Goal: Book appointment/travel/reservation

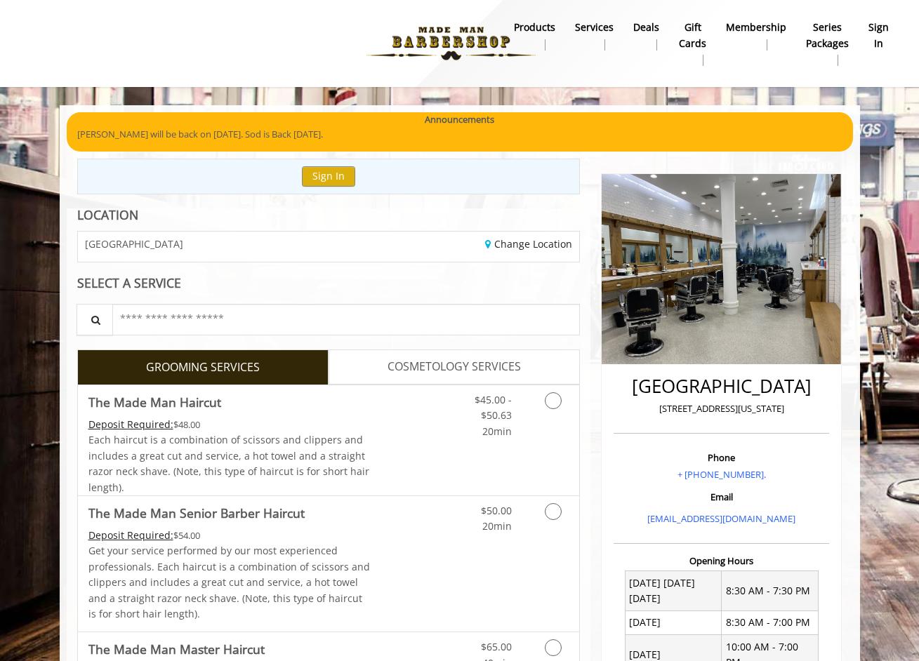
click at [875, 34] on b "sign in" at bounding box center [878, 36] width 20 height 32
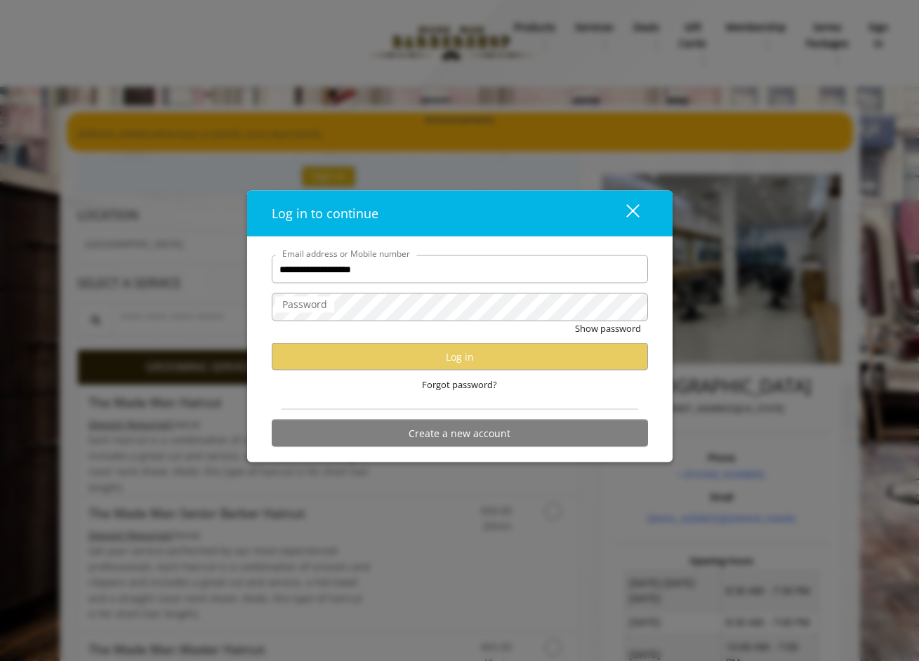
type input "**********"
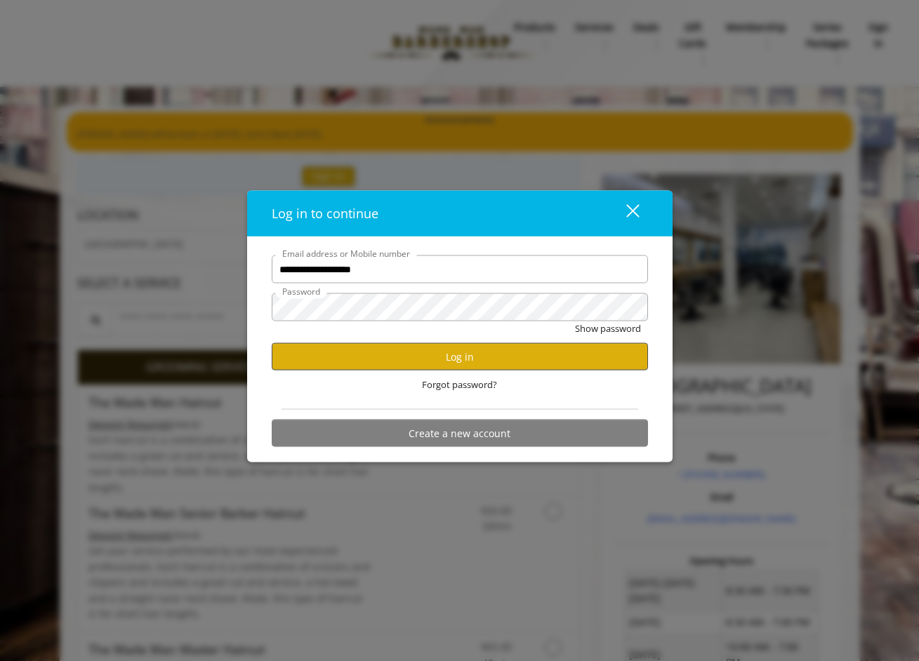
click at [480, 355] on button "Log in" at bounding box center [460, 356] width 376 height 27
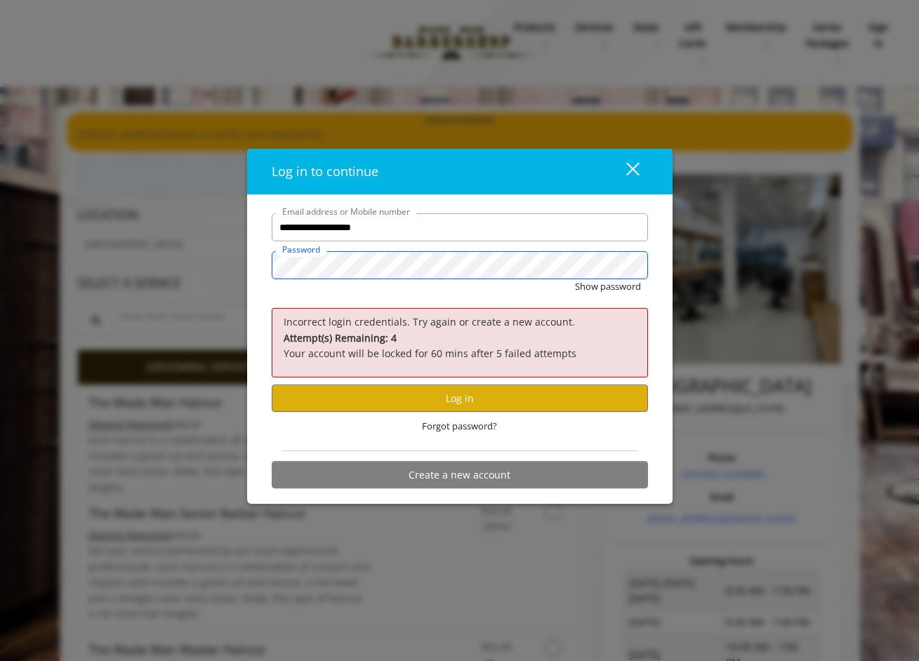
click at [216, 276] on div "**********" at bounding box center [459, 330] width 919 height 661
click at [612, 286] on button "Show password" at bounding box center [608, 286] width 66 height 15
click at [448, 402] on button "Log in" at bounding box center [460, 398] width 376 height 27
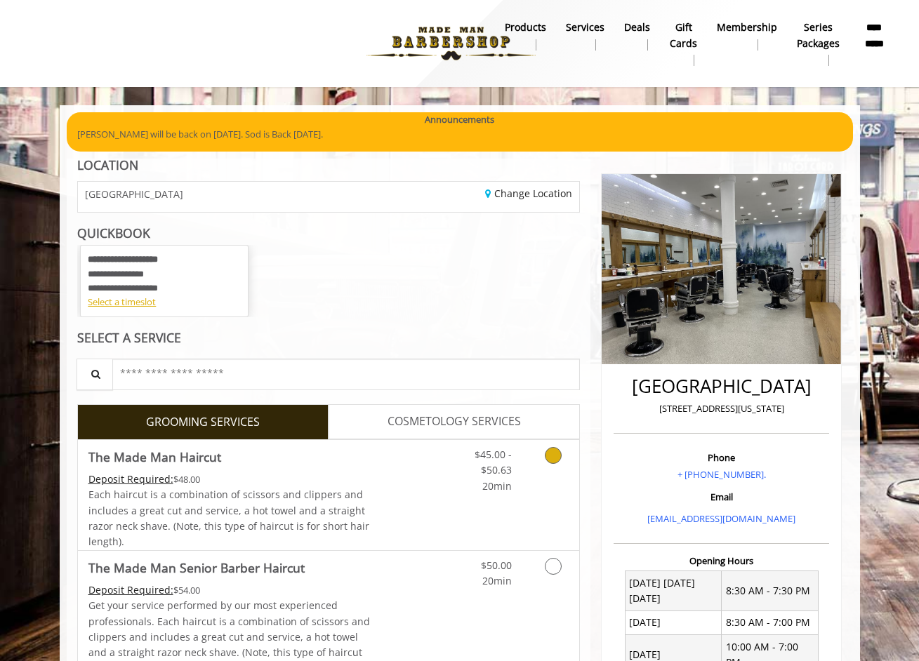
click at [556, 471] on link "Grooming services" at bounding box center [551, 467] width 36 height 54
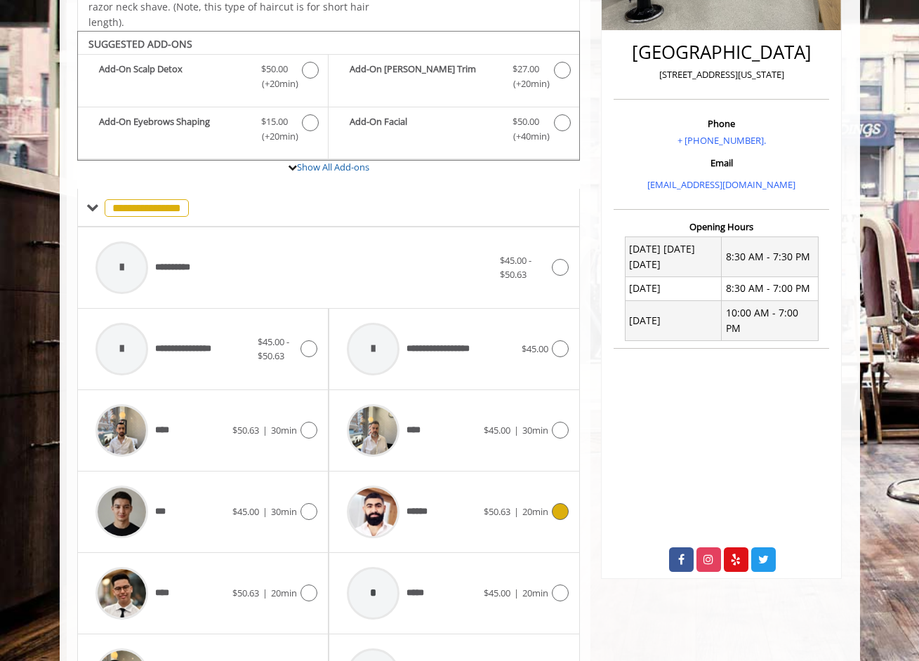
scroll to position [362, 0]
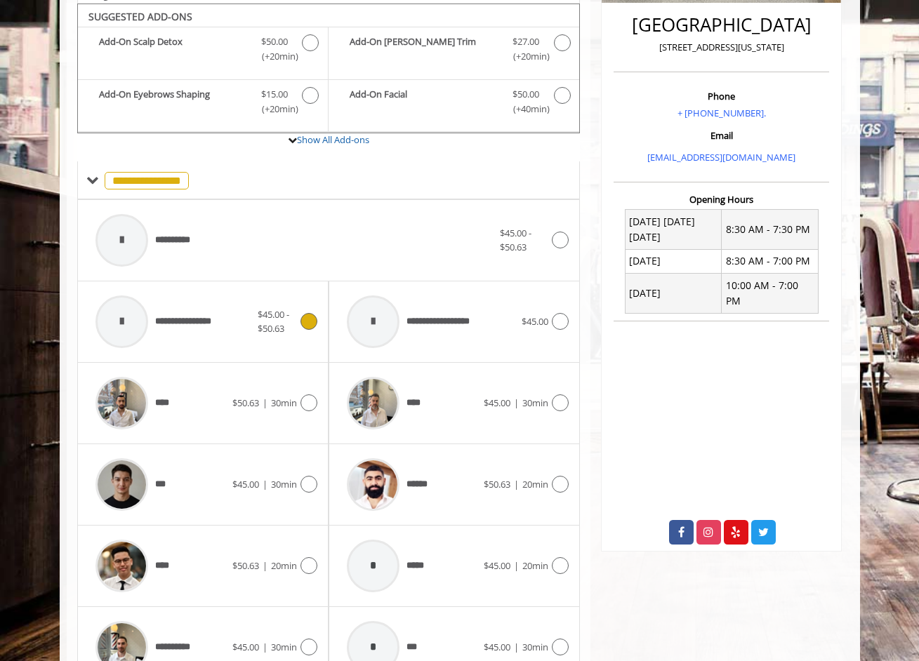
click at [265, 319] on span "$45.00 - $50.63" at bounding box center [274, 321] width 32 height 27
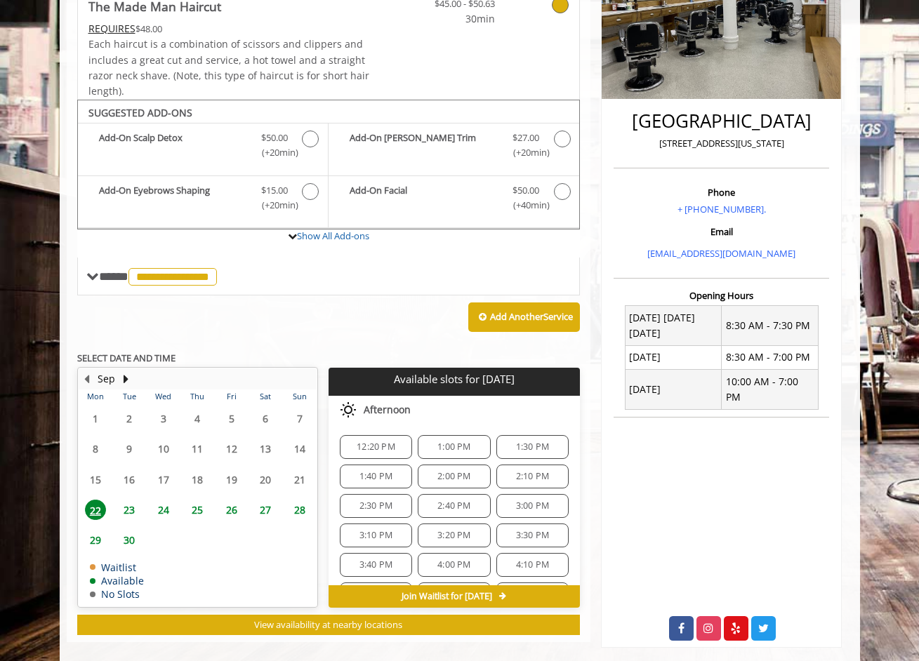
scroll to position [274, 0]
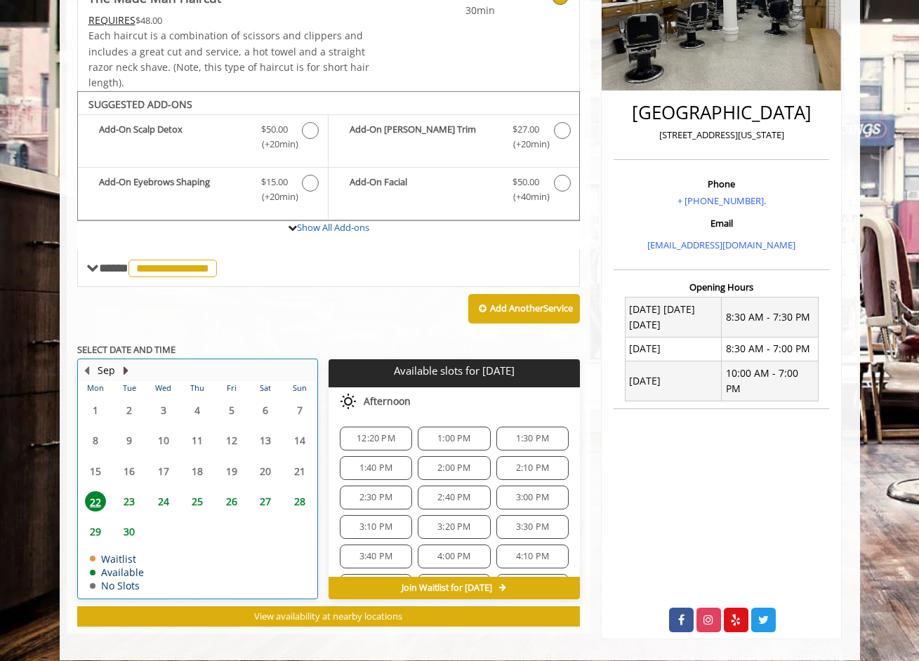
click at [124, 364] on button "Next Month" at bounding box center [126, 370] width 11 height 15
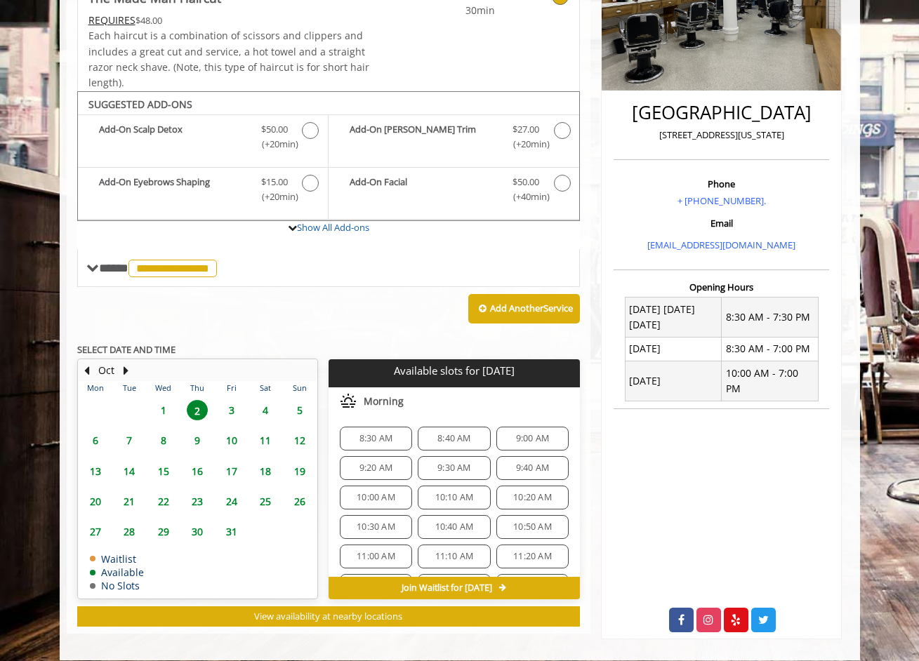
click at [166, 410] on span "1" at bounding box center [163, 410] width 21 height 20
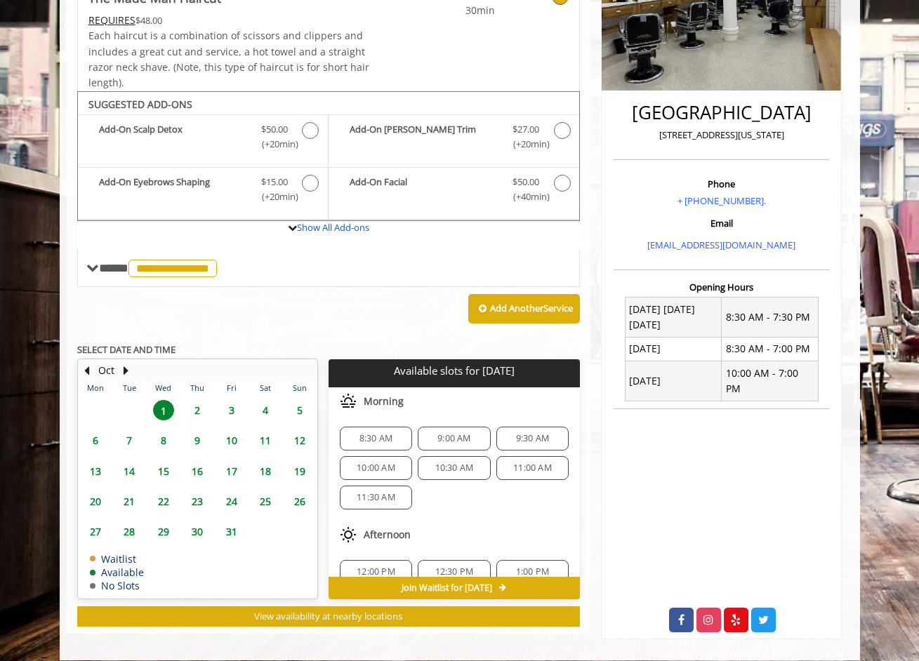
click at [196, 408] on span "2" at bounding box center [197, 410] width 21 height 20
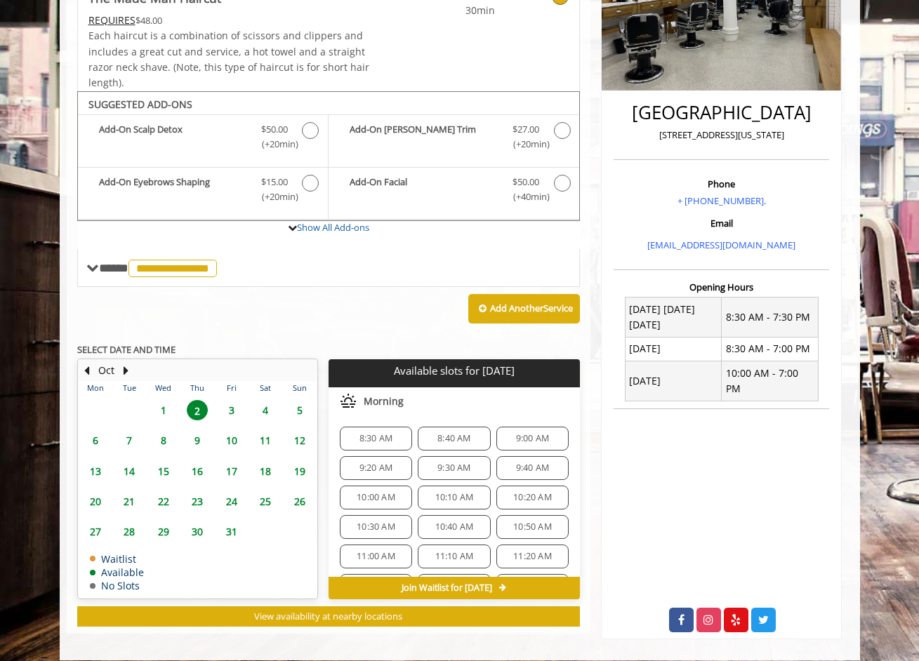
click at [390, 496] on span "10:00 AM" at bounding box center [376, 497] width 39 height 11
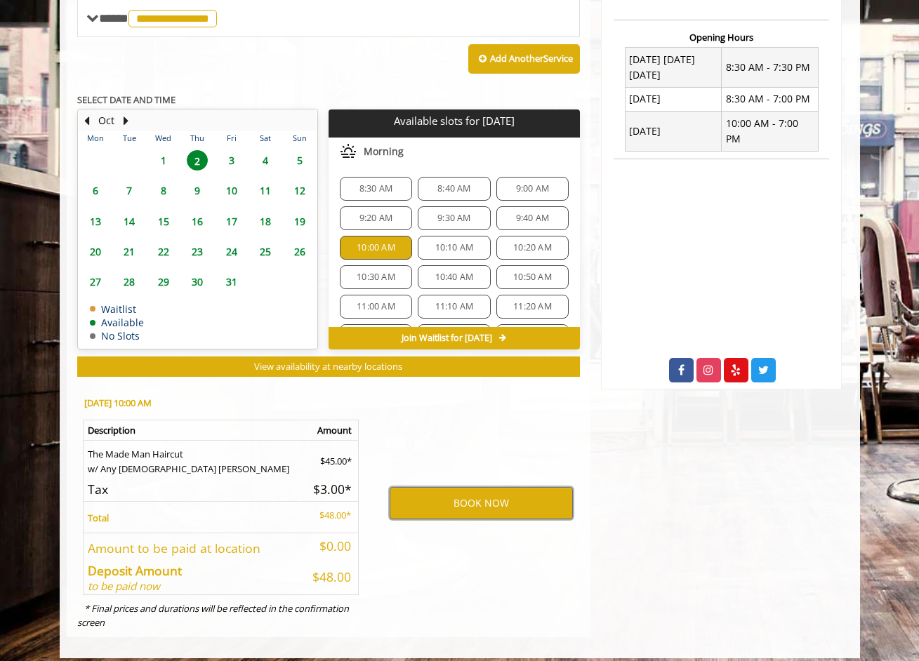
scroll to position [213, 0]
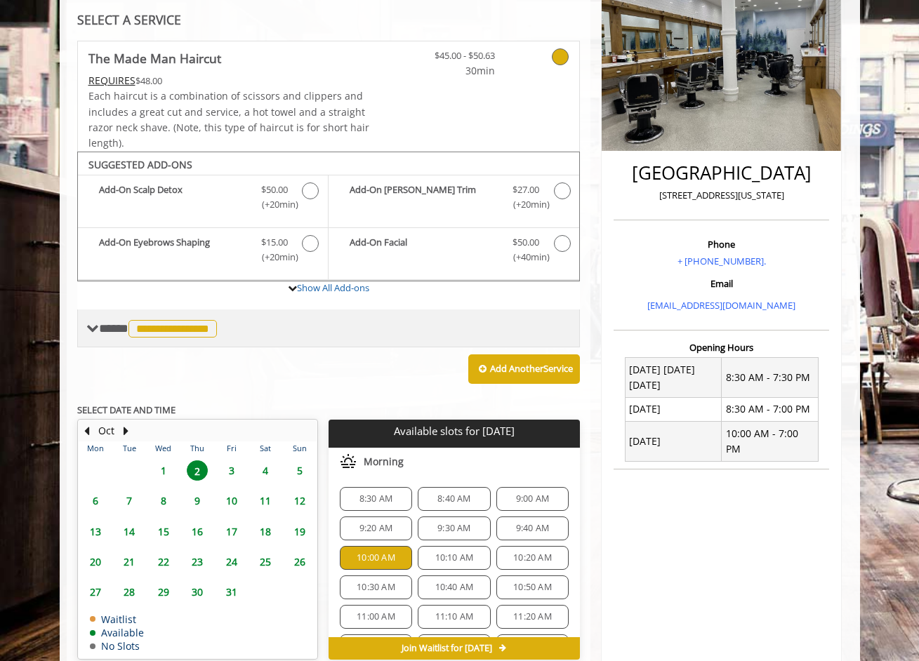
click at [176, 322] on span "**********" at bounding box center [172, 329] width 88 height 18
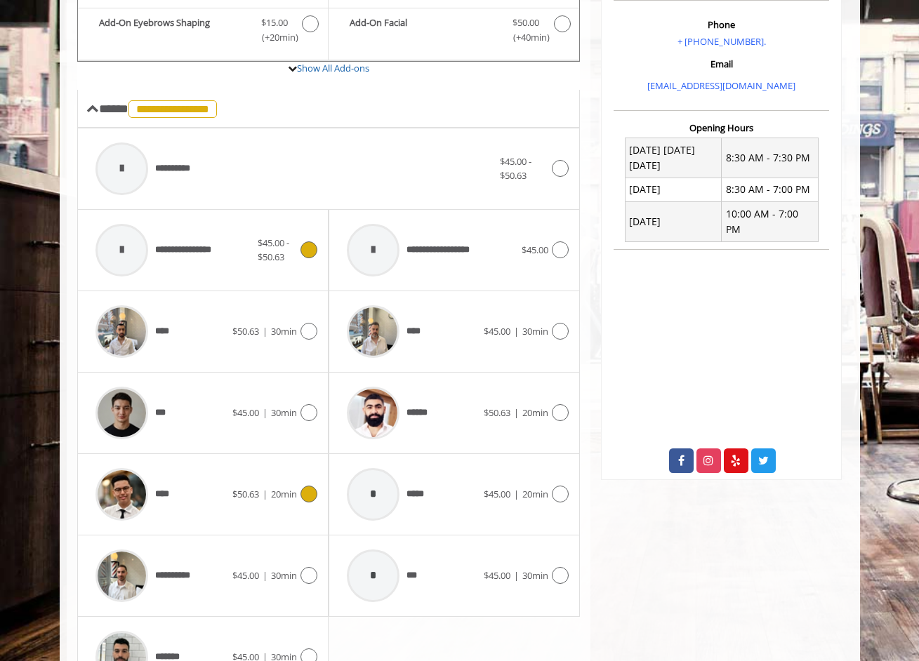
scroll to position [467, 0]
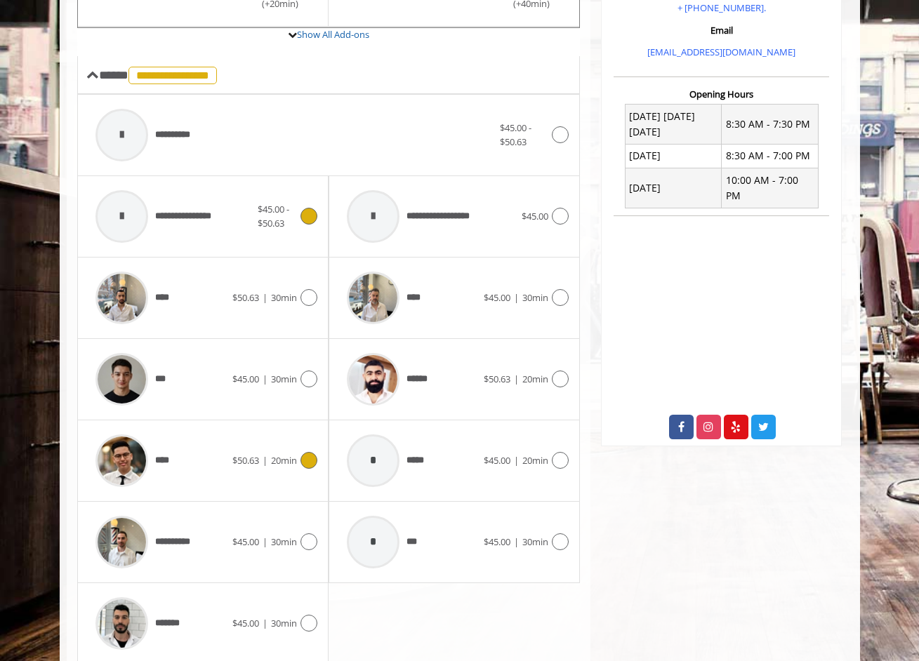
click at [312, 473] on div "**** $50.63 | 20min" at bounding box center [202, 461] width 229 height 67
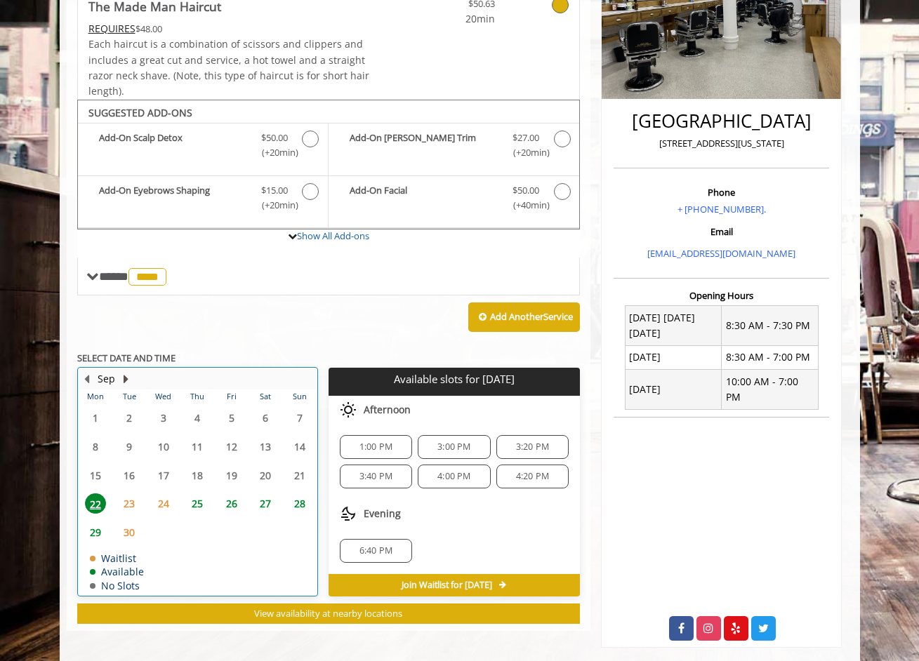
click at [128, 371] on button "Next Month" at bounding box center [126, 378] width 11 height 15
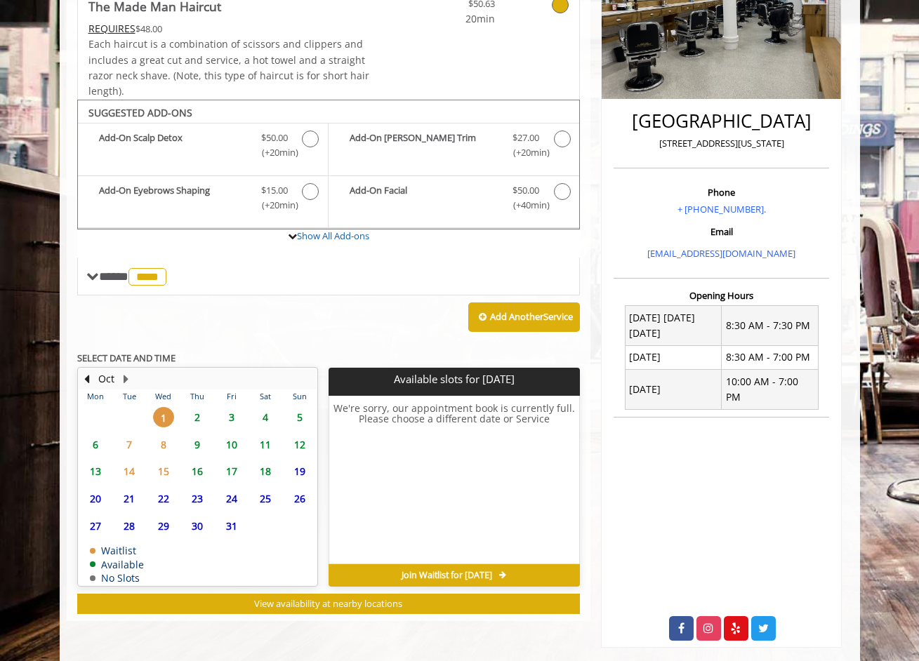
click at [199, 414] on span "2" at bounding box center [197, 417] width 21 height 20
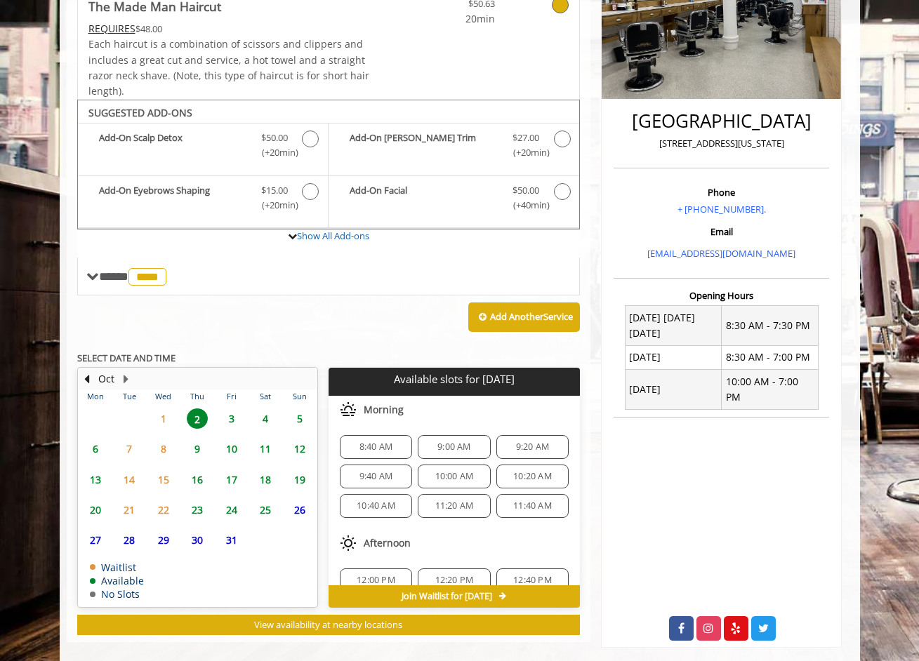
scroll to position [274, 0]
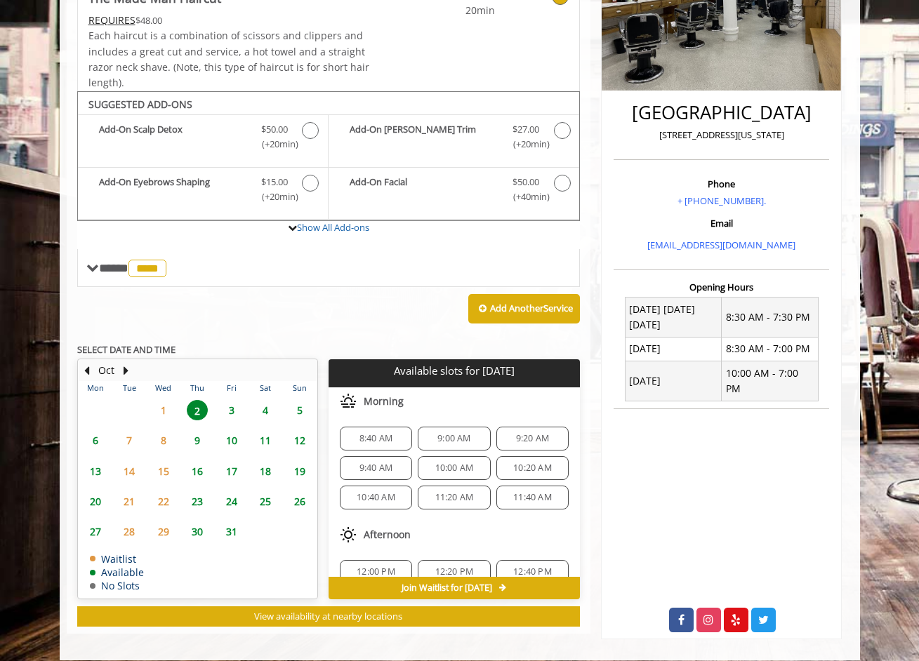
click at [444, 466] on span "10:00 AM" at bounding box center [454, 468] width 39 height 11
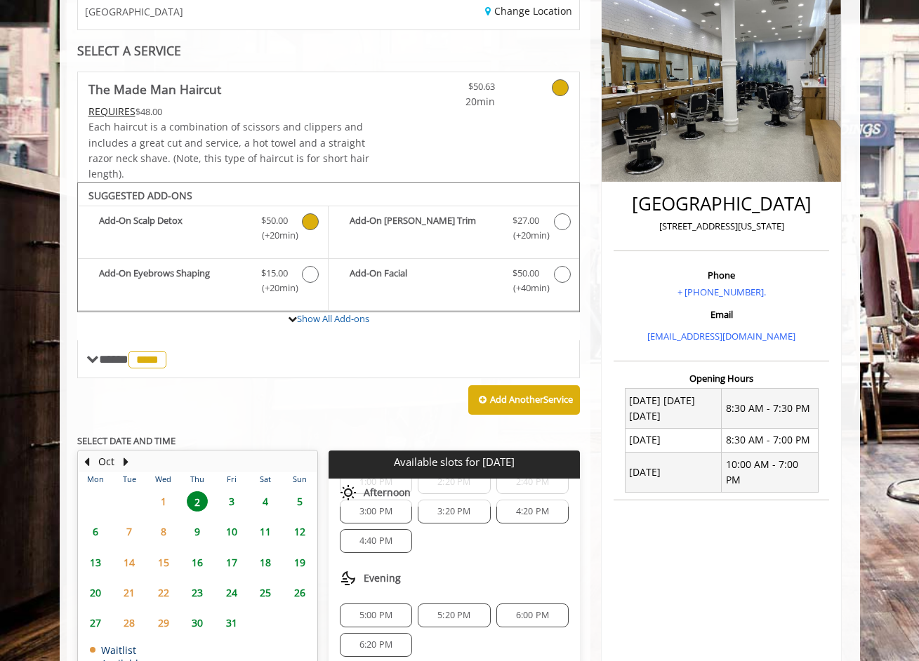
scroll to position [57, 0]
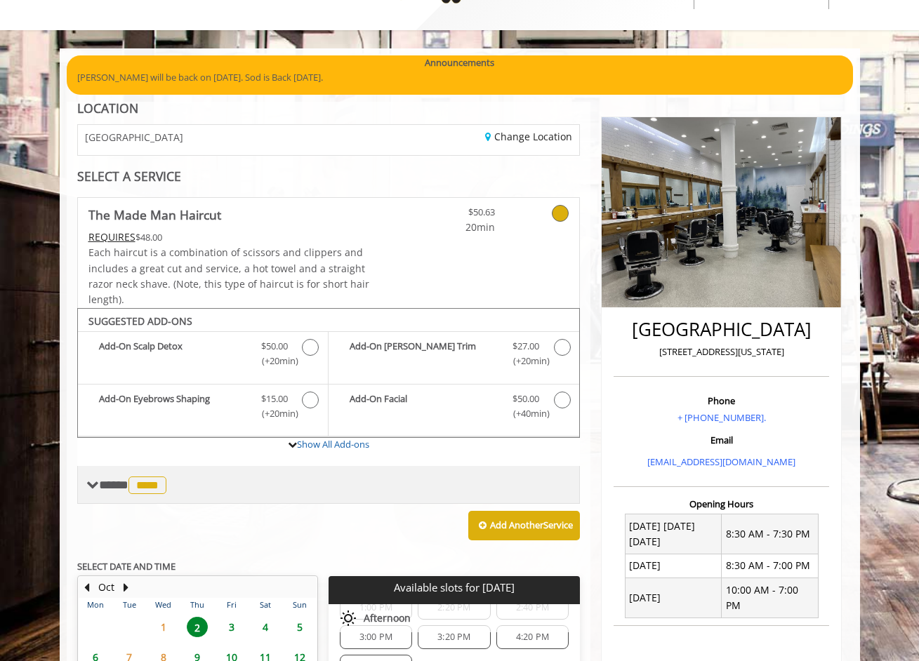
click at [147, 483] on span "****" at bounding box center [147, 486] width 38 height 18
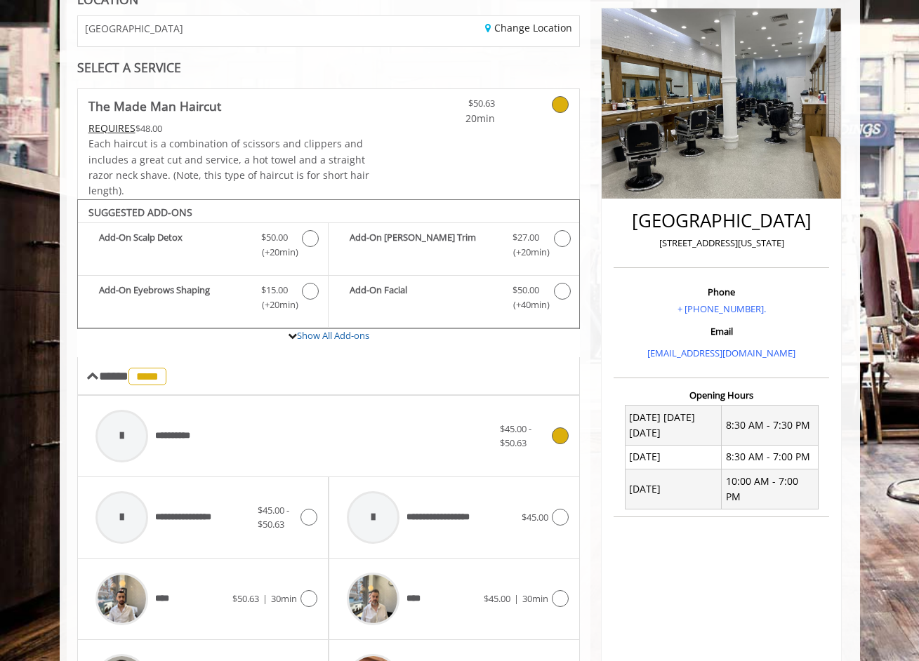
scroll to position [270, 0]
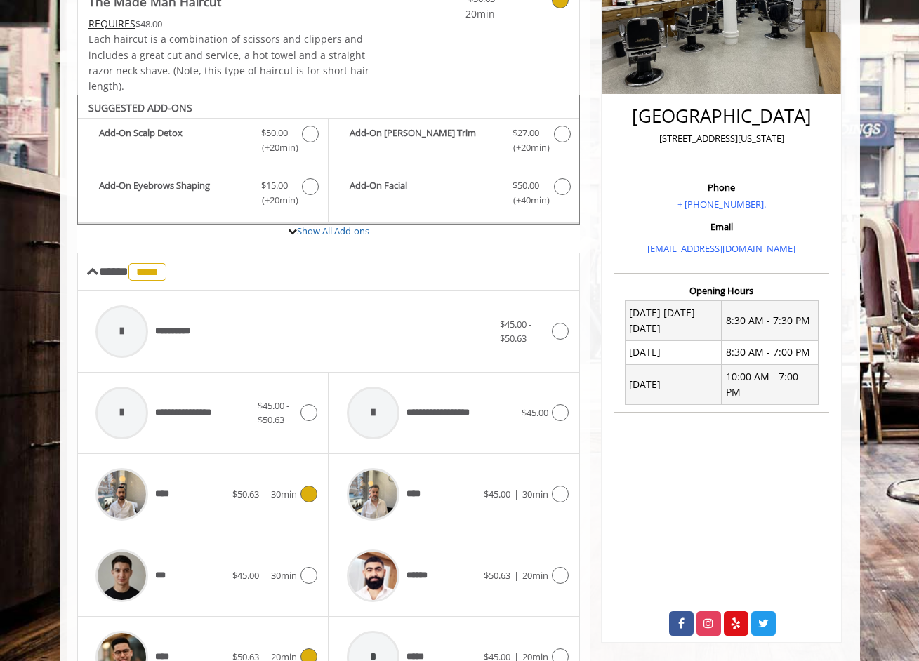
click at [303, 487] on icon at bounding box center [308, 494] width 17 height 17
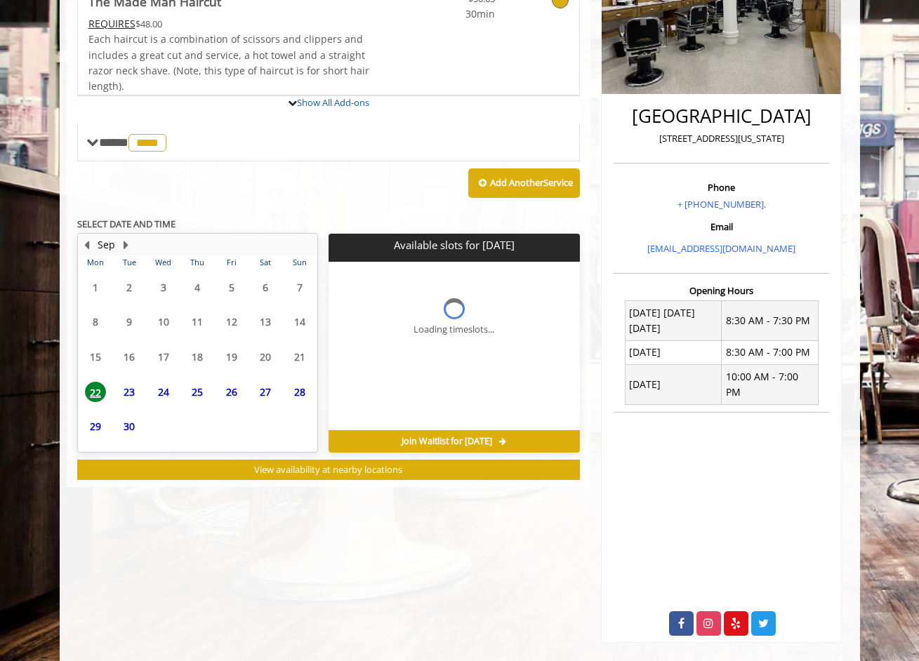
scroll to position [0, 0]
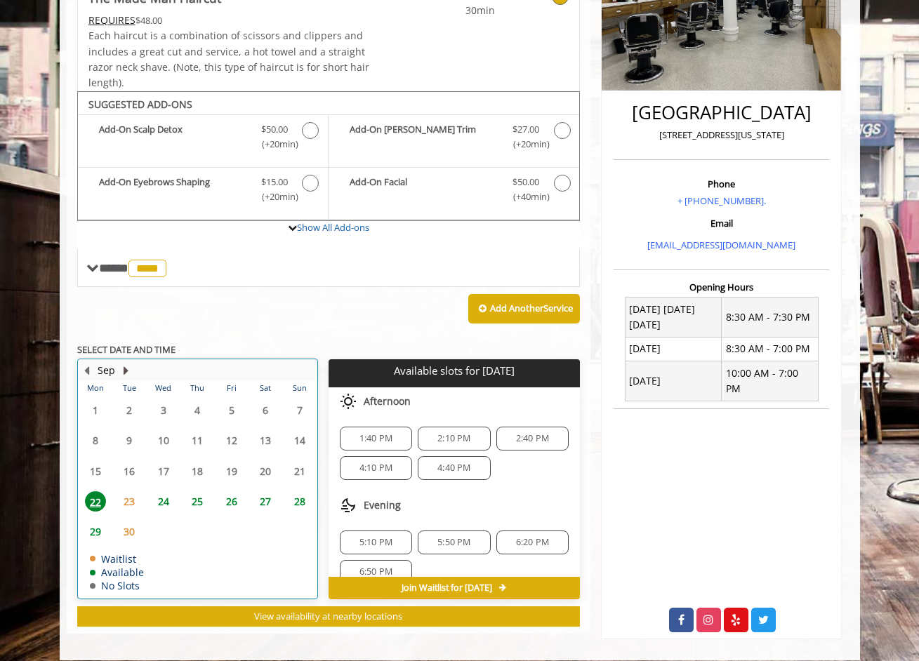
click at [122, 366] on button "Next Month" at bounding box center [126, 370] width 11 height 15
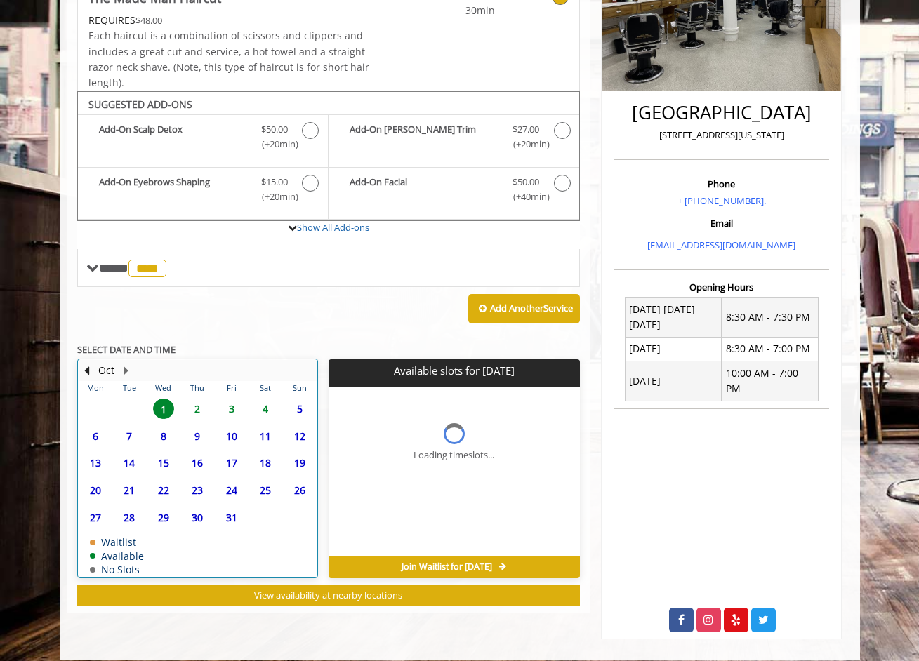
scroll to position [265, 0]
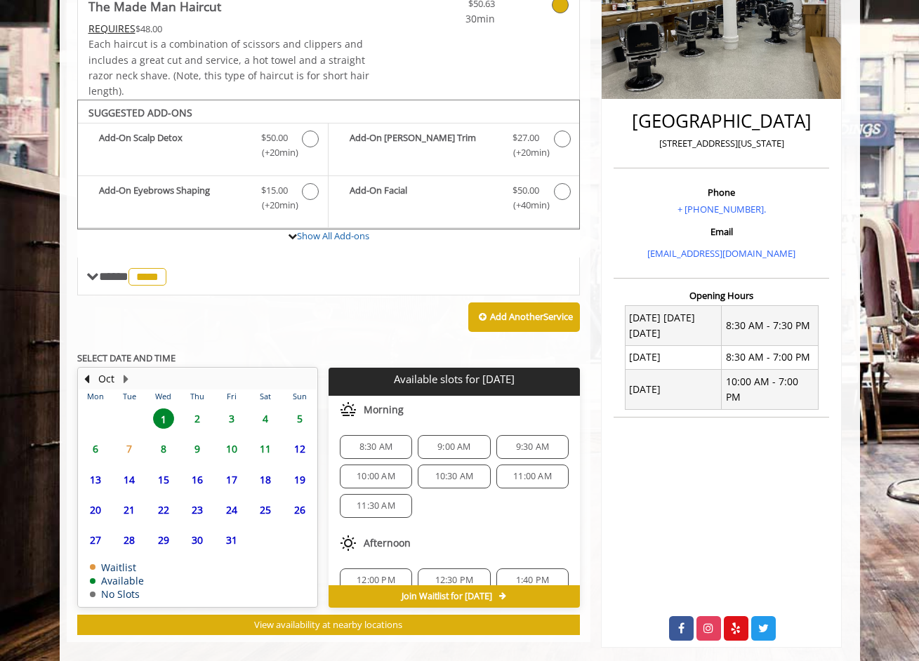
click at [201, 413] on span "2" at bounding box center [197, 419] width 21 height 20
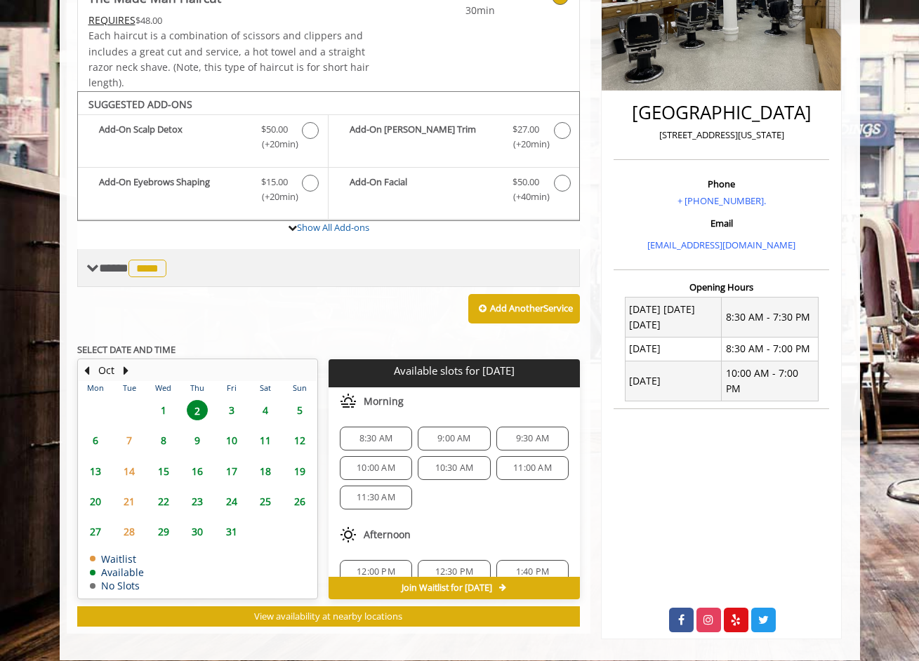
click at [156, 263] on span "****" at bounding box center [147, 269] width 38 height 18
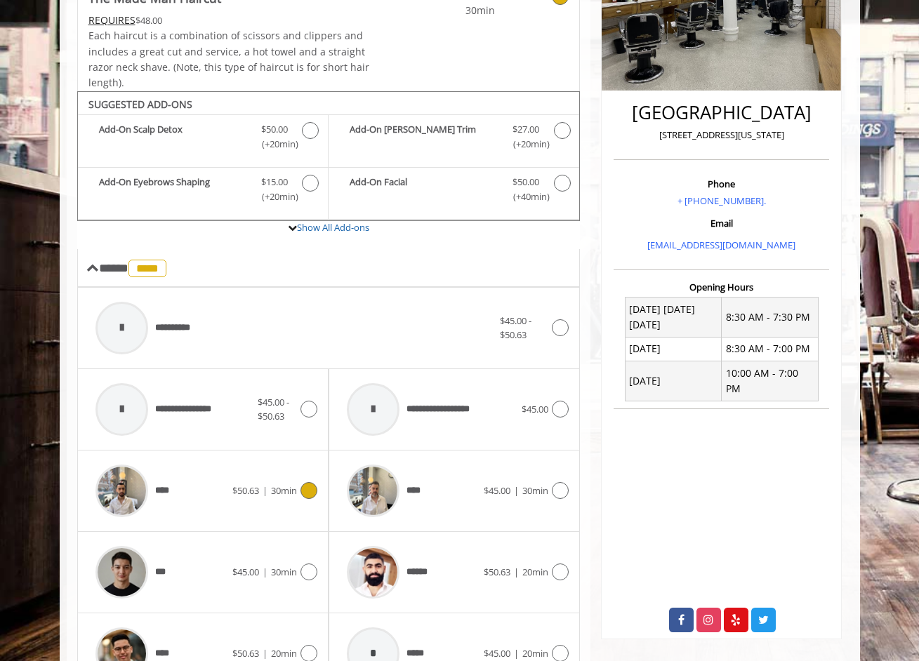
scroll to position [297, 0]
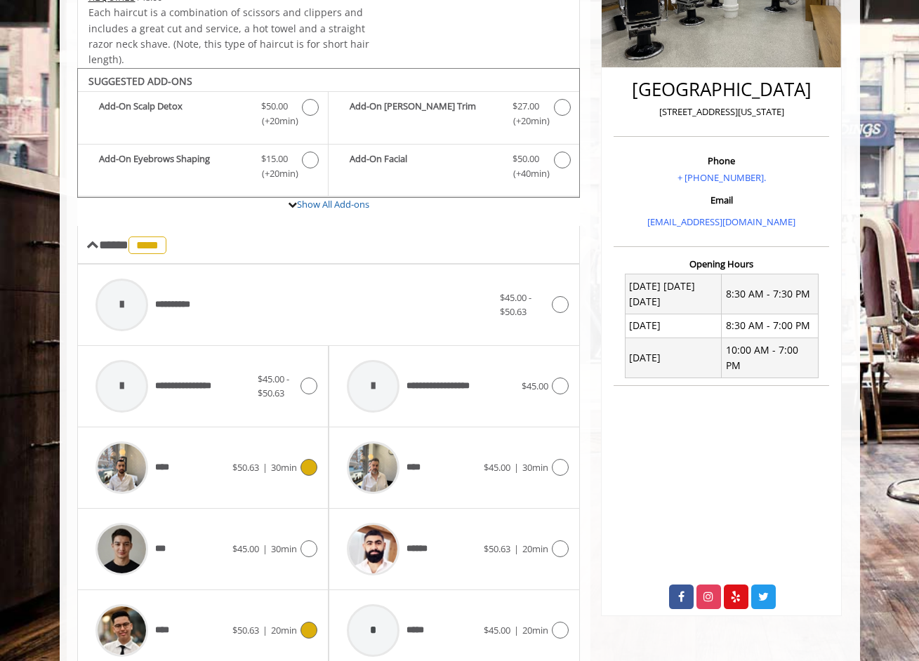
click at [301, 604] on div "**** $50.63 | 20min" at bounding box center [202, 630] width 229 height 67
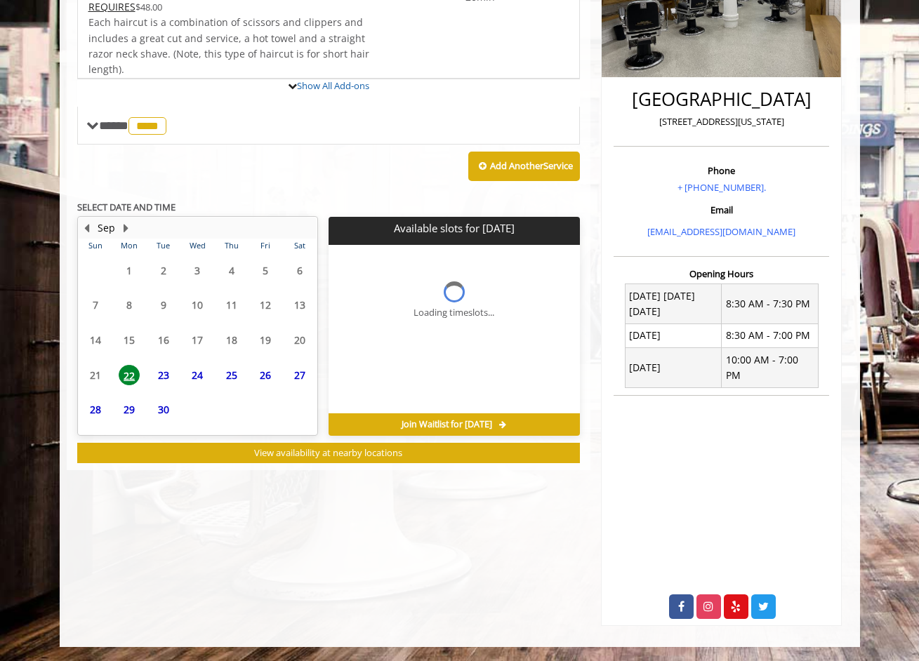
scroll to position [265, 0]
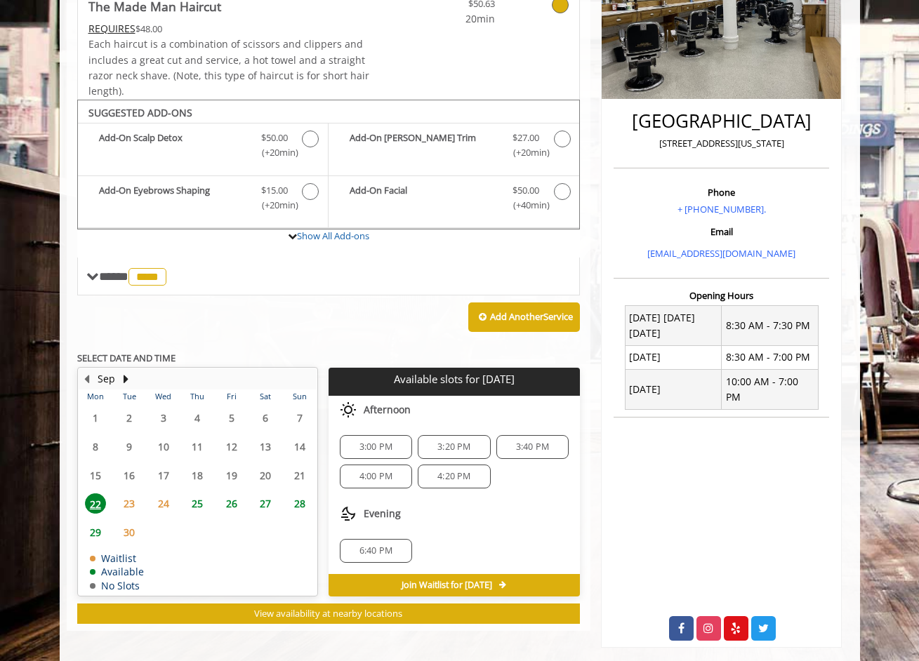
click at [197, 500] on span "25" at bounding box center [197, 504] width 21 height 20
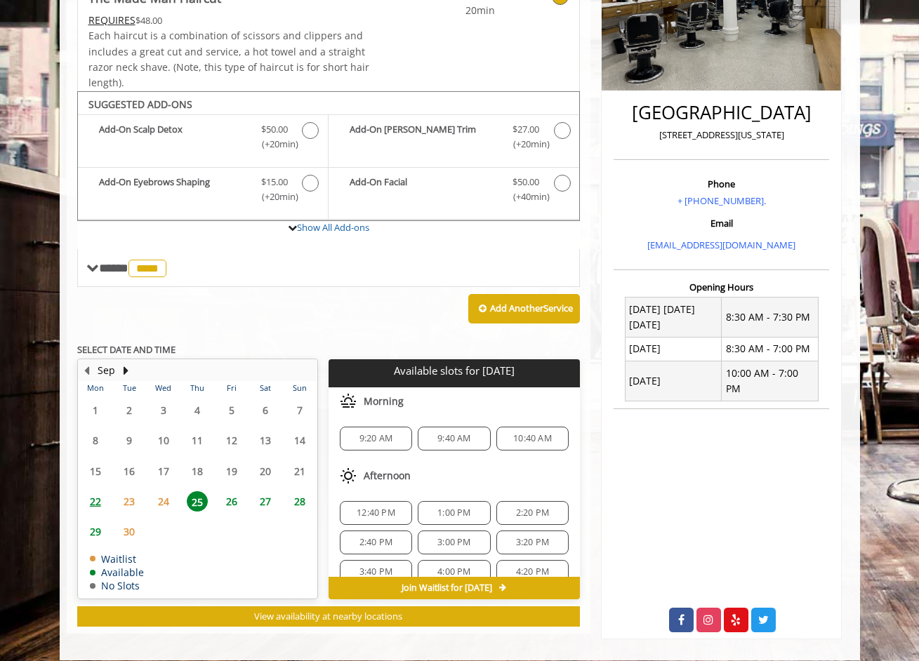
click at [228, 493] on span "26" at bounding box center [231, 501] width 21 height 20
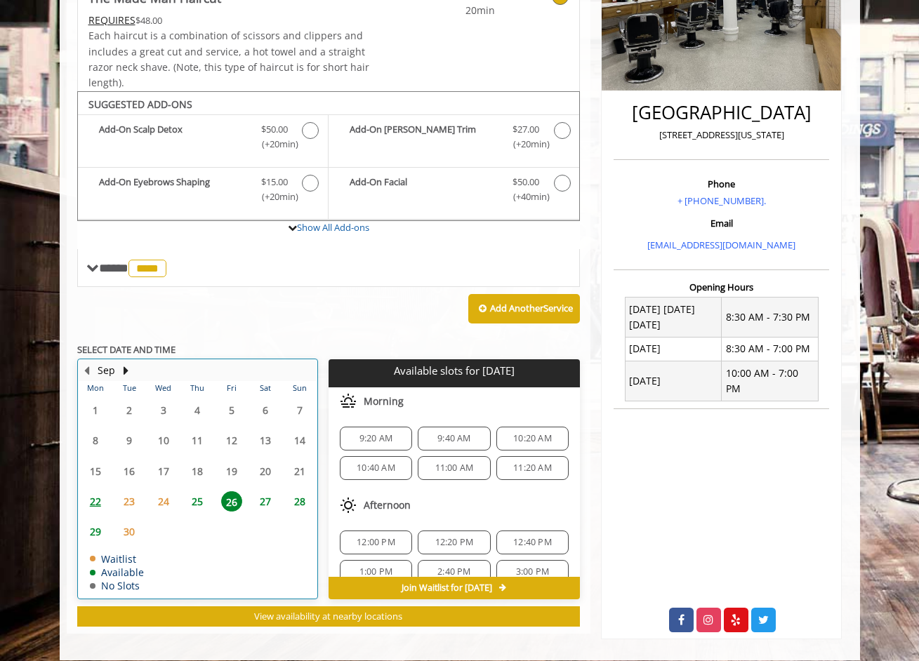
click at [249, 491] on td "27" at bounding box center [266, 501] width 34 height 30
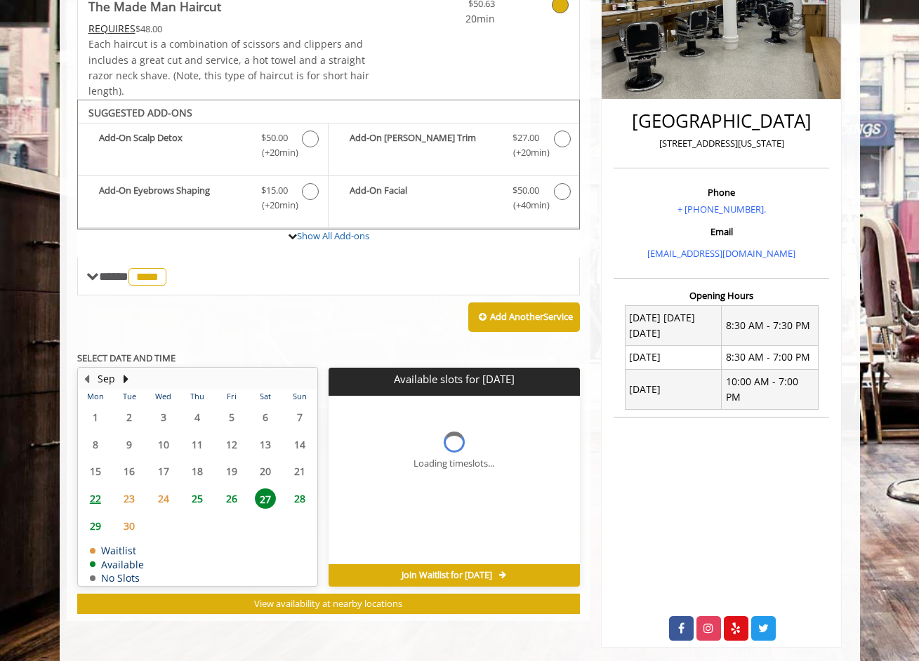
scroll to position [274, 0]
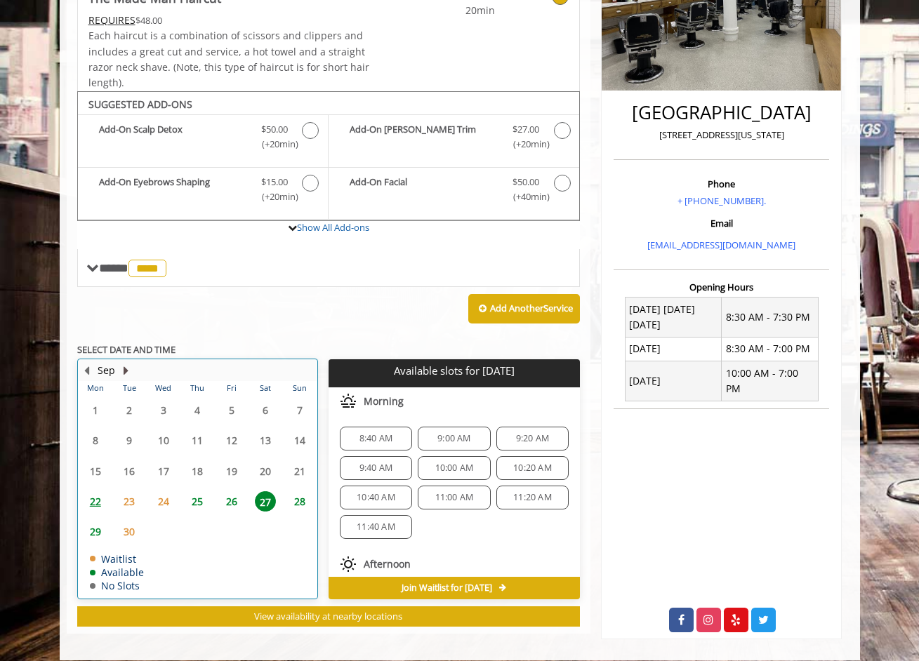
click at [128, 364] on button "Next Month" at bounding box center [126, 370] width 11 height 15
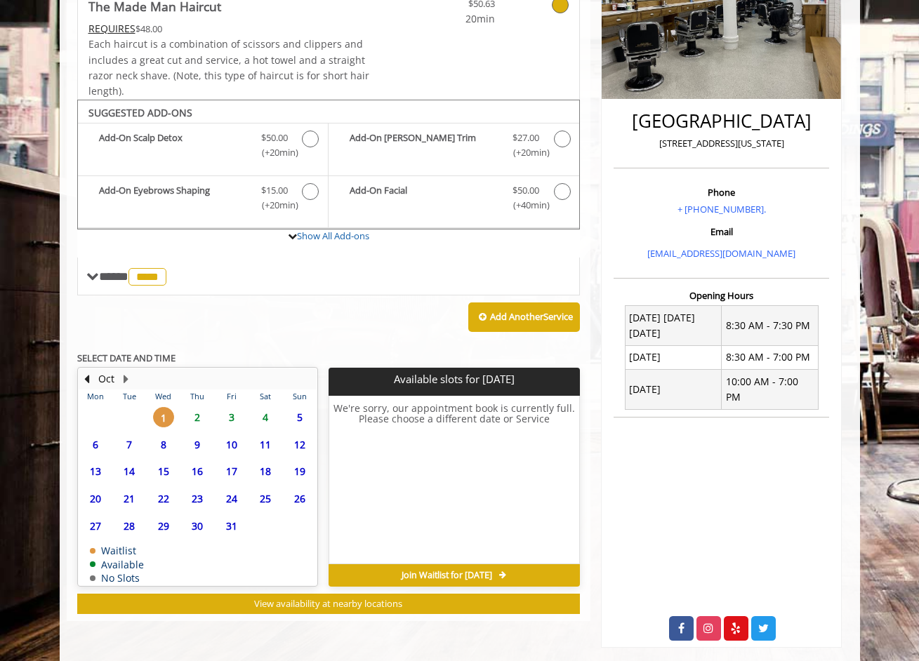
click at [194, 413] on span "2" at bounding box center [197, 417] width 21 height 20
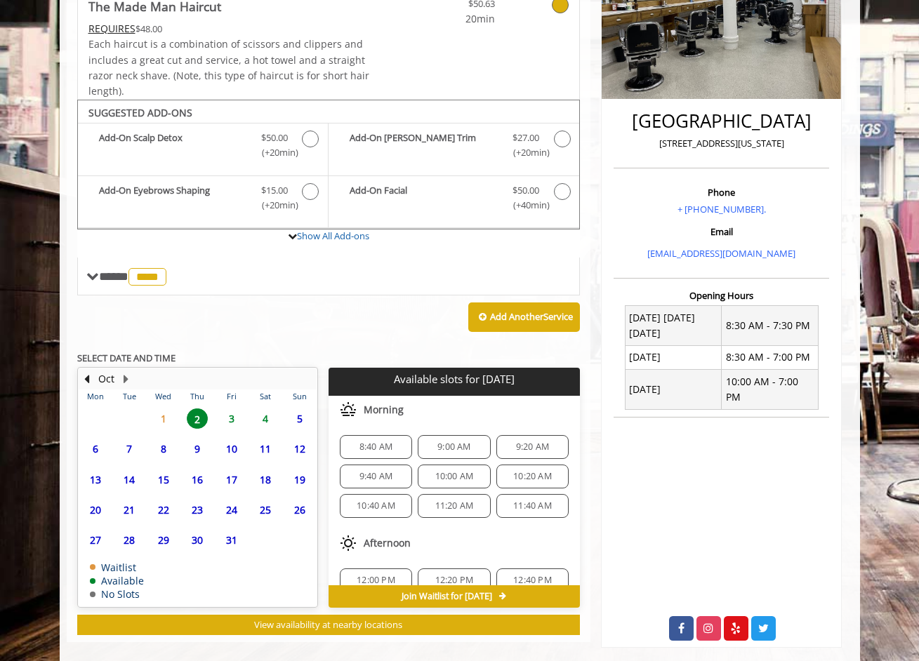
scroll to position [274, 0]
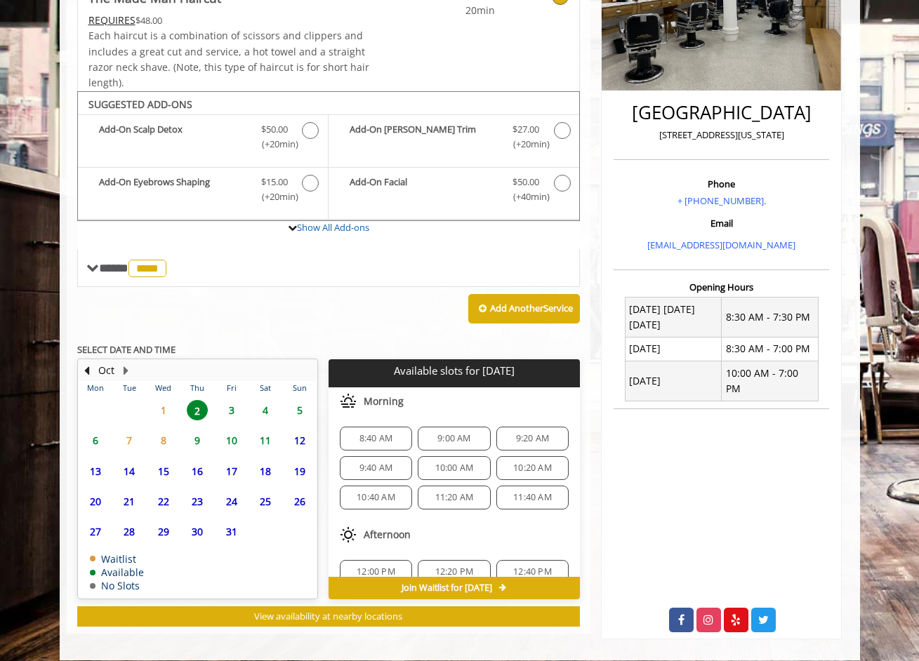
click at [460, 471] on div "10:00 AM" at bounding box center [454, 468] width 72 height 24
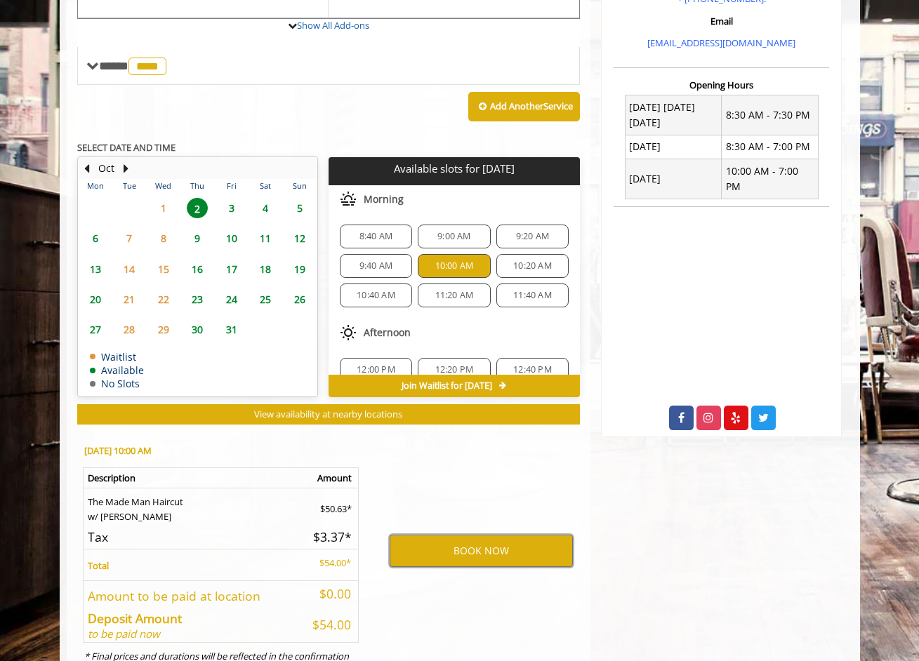
scroll to position [524, 0]
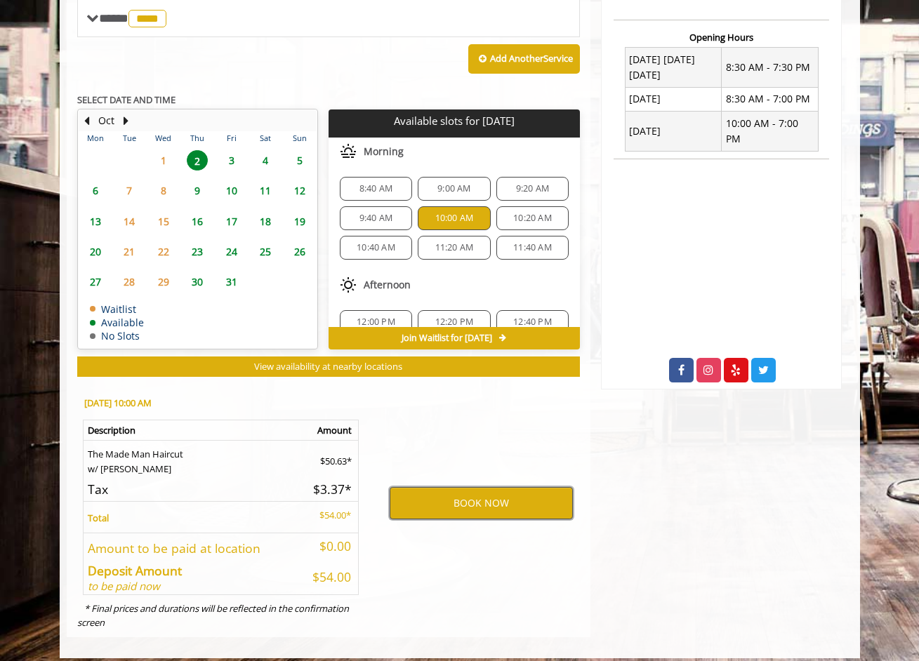
click at [469, 499] on button "BOOK NOW" at bounding box center [481, 503] width 183 height 32
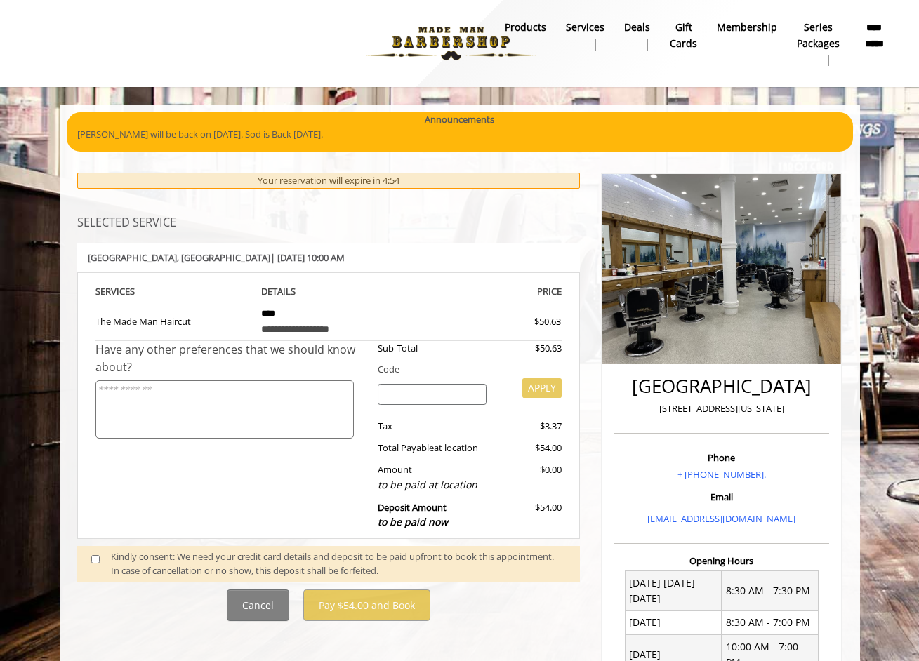
scroll to position [114, 0]
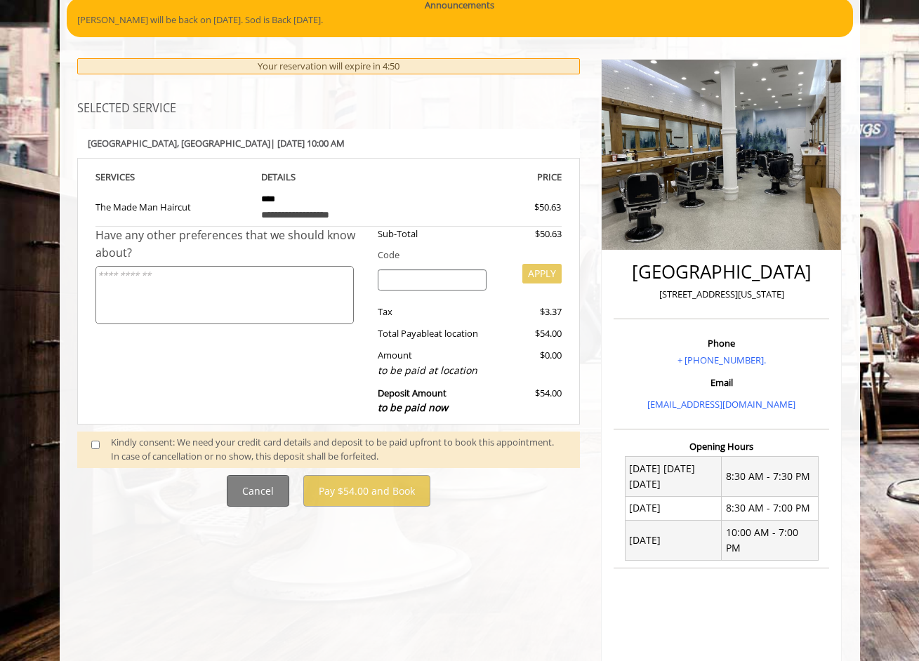
click at [241, 489] on button "Cancel" at bounding box center [258, 491] width 62 height 32
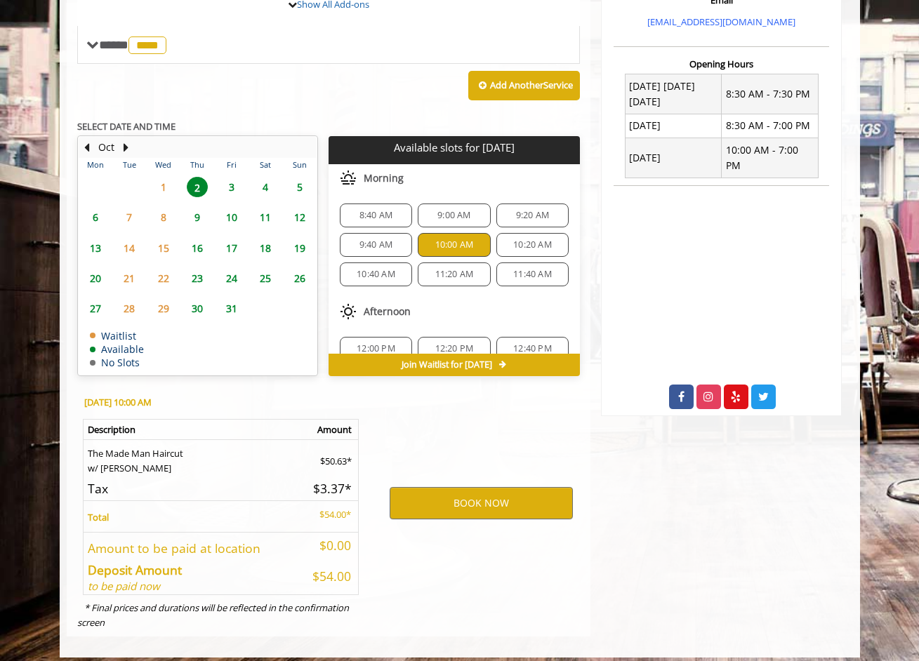
scroll to position [0, 0]
